Goal: Task Accomplishment & Management: Complete application form

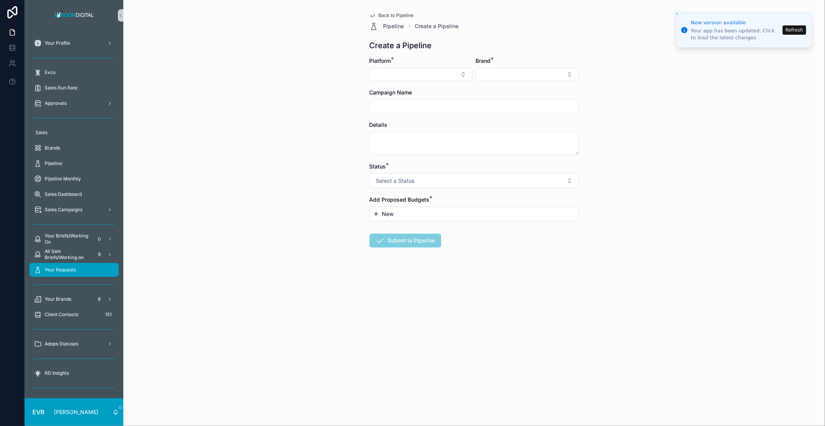
click at [65, 266] on div "Your Requests" at bounding box center [74, 270] width 80 height 12
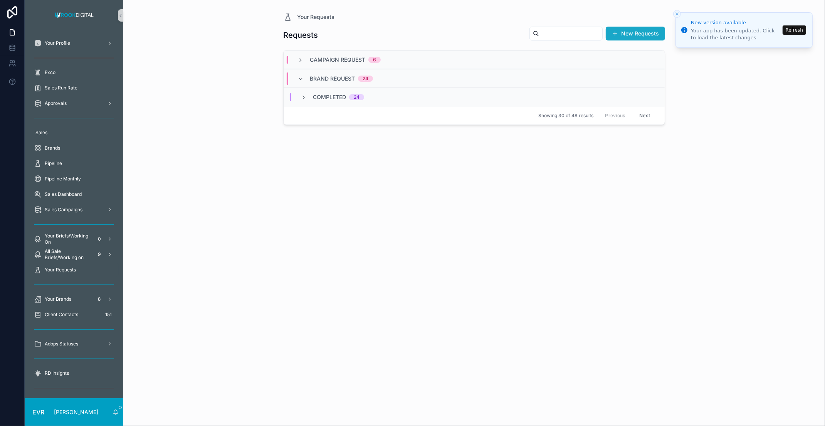
click at [638, 37] on button "New Requests" at bounding box center [635, 34] width 59 height 14
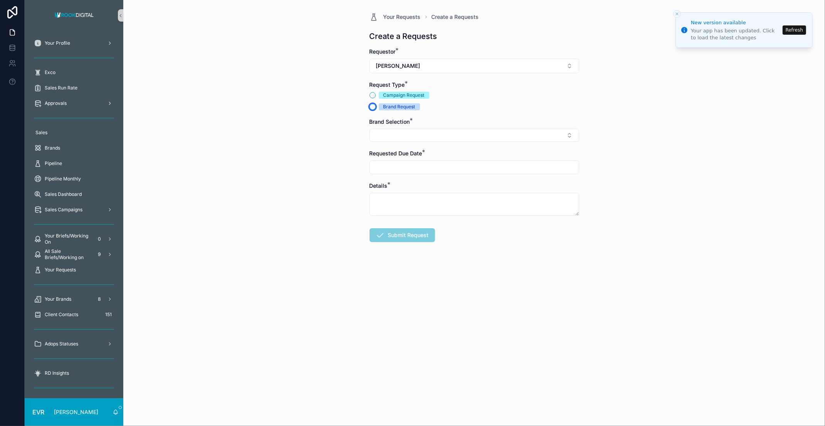
click at [374, 105] on button "Brand Request" at bounding box center [372, 107] width 6 height 6
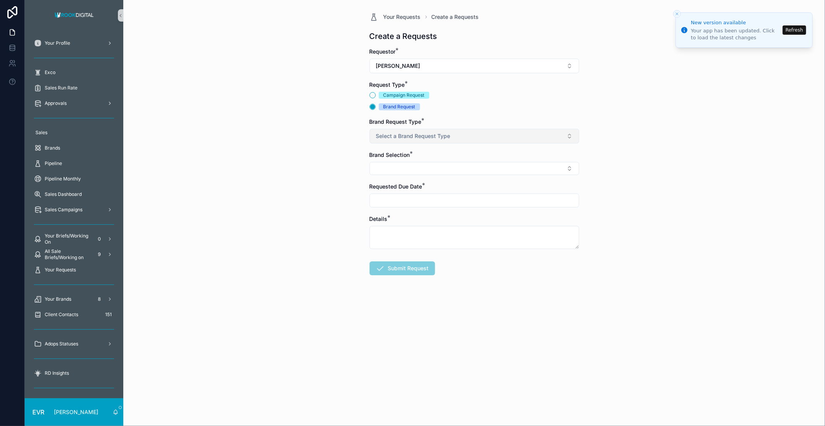
click at [520, 134] on button "Select a Brand Request Type" at bounding box center [474, 136] width 210 height 15
click at [394, 177] on span "Design" at bounding box center [386, 177] width 24 height 7
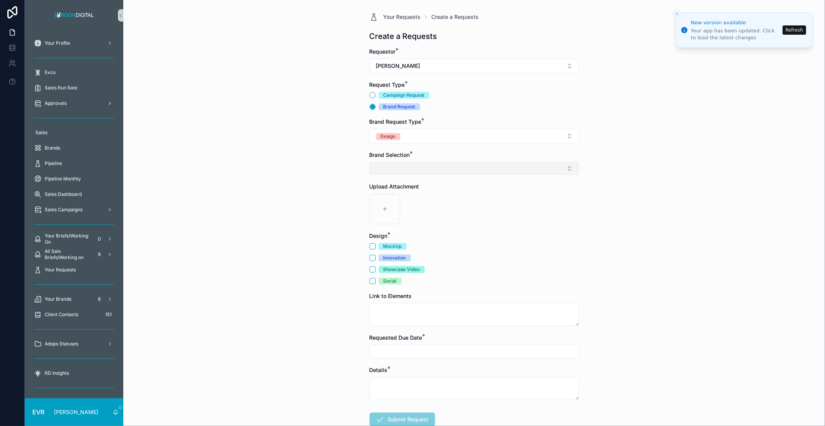
click at [435, 171] on button "Select Button" at bounding box center [474, 168] width 210 height 13
type input "***"
click at [493, 210] on div "scrollable content" at bounding box center [474, 208] width 210 height 31
click at [795, 26] on button "Refresh" at bounding box center [793, 29] width 23 height 9
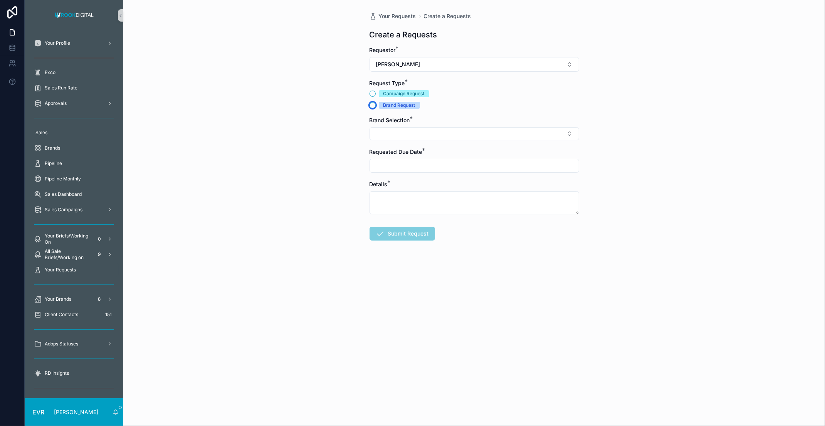
click at [374, 104] on button "Brand Request" at bounding box center [372, 105] width 6 height 6
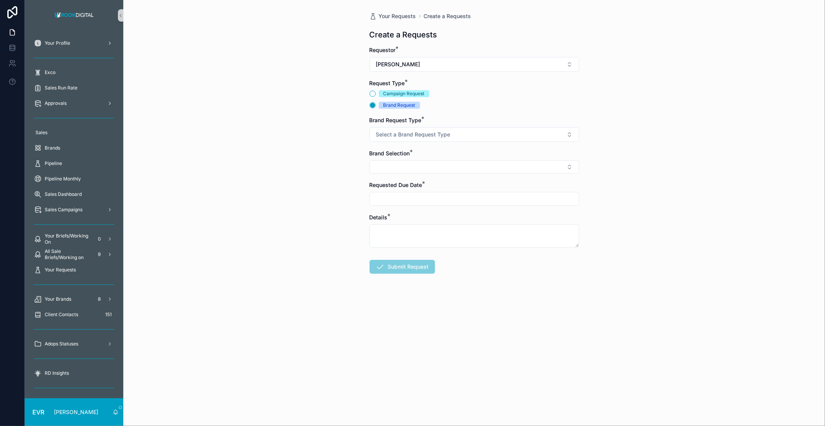
click at [619, 136] on div "Your Requests Create a Requests Create a Requests Requestor * [PERSON_NAME] Req…" at bounding box center [474, 213] width 702 height 426
click at [497, 133] on button "Select a Brand Request Type" at bounding box center [474, 134] width 210 height 15
click at [390, 173] on div "Design" at bounding box center [386, 176] width 15 height 7
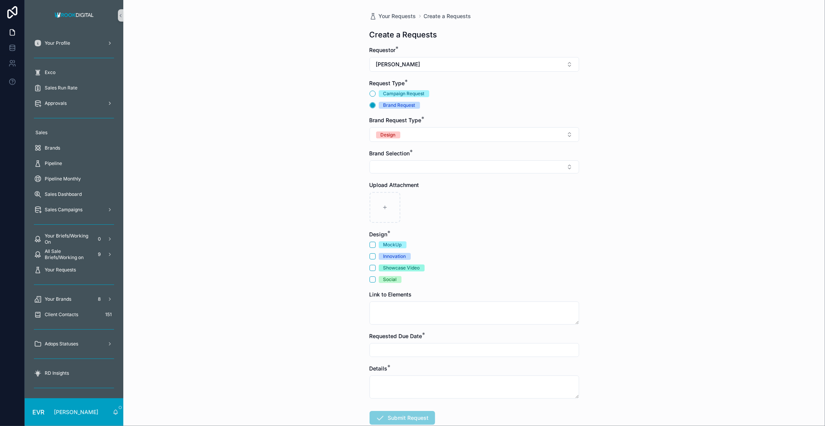
click at [271, 162] on div "Your Requests Create a Requests Create a Requests Requestor * [PERSON_NAME] Req…" at bounding box center [474, 213] width 702 height 426
click at [539, 167] on button "Select Button" at bounding box center [474, 166] width 210 height 13
click at [590, 210] on div "Your Requests Create a Requests Create a Requests Requestor * [PERSON_NAME] Req…" at bounding box center [474, 213] width 702 height 426
